Goal: Transaction & Acquisition: Purchase product/service

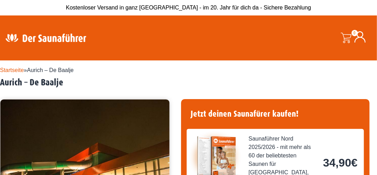
click at [13, 68] on link "Startseite" at bounding box center [12, 70] width 24 height 6
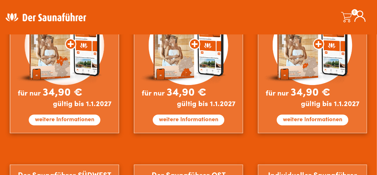
scroll to position [205, 0]
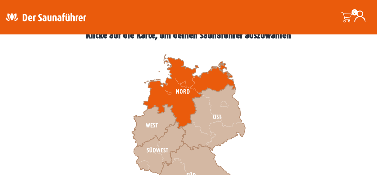
click at [181, 99] on icon at bounding box center [189, 92] width 92 height 74
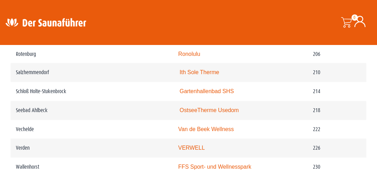
scroll to position [1500, 0]
